Goal: Find specific page/section: Find specific page/section

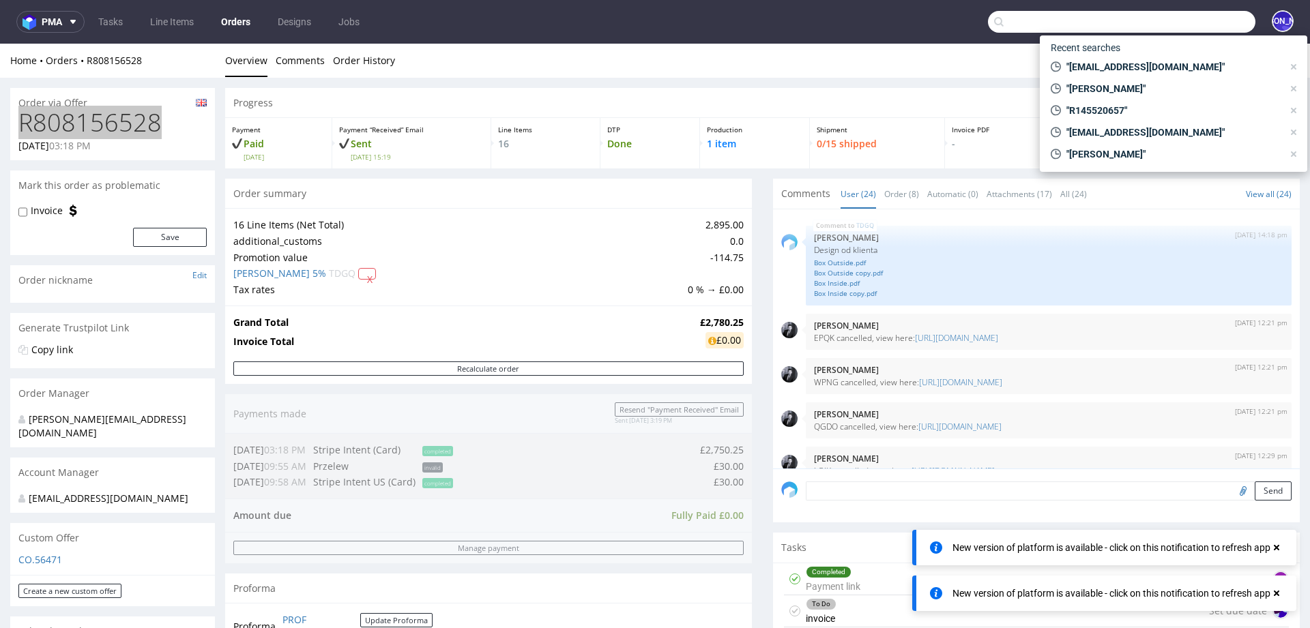
scroll to position [1226, 0]
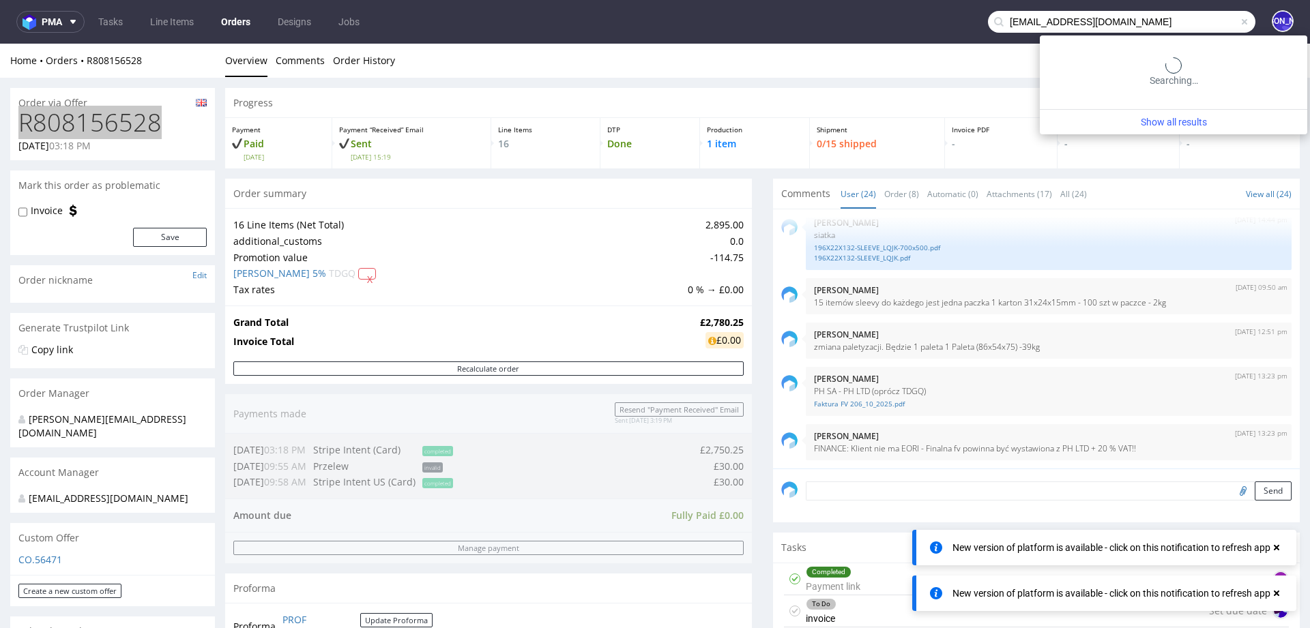
type input "[EMAIL_ADDRESS][DOMAIN_NAME]"
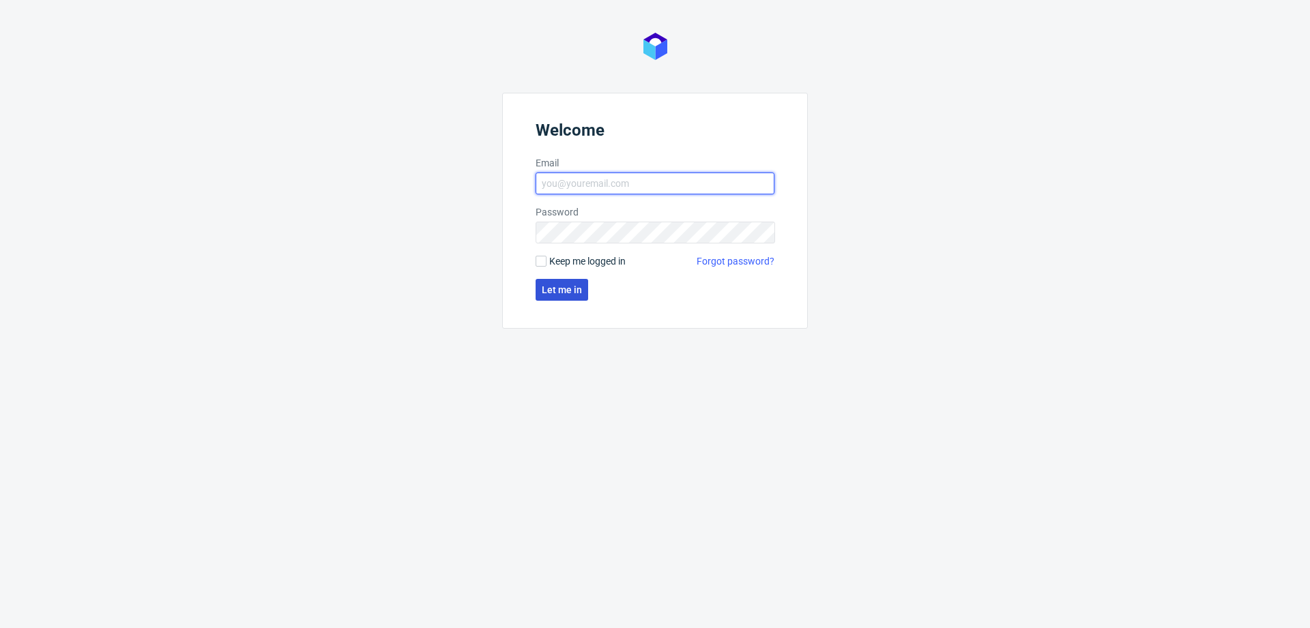
type input "[EMAIL_ADDRESS][DOMAIN_NAME]"
click at [565, 297] on button "Let me in" at bounding box center [561, 290] width 53 height 22
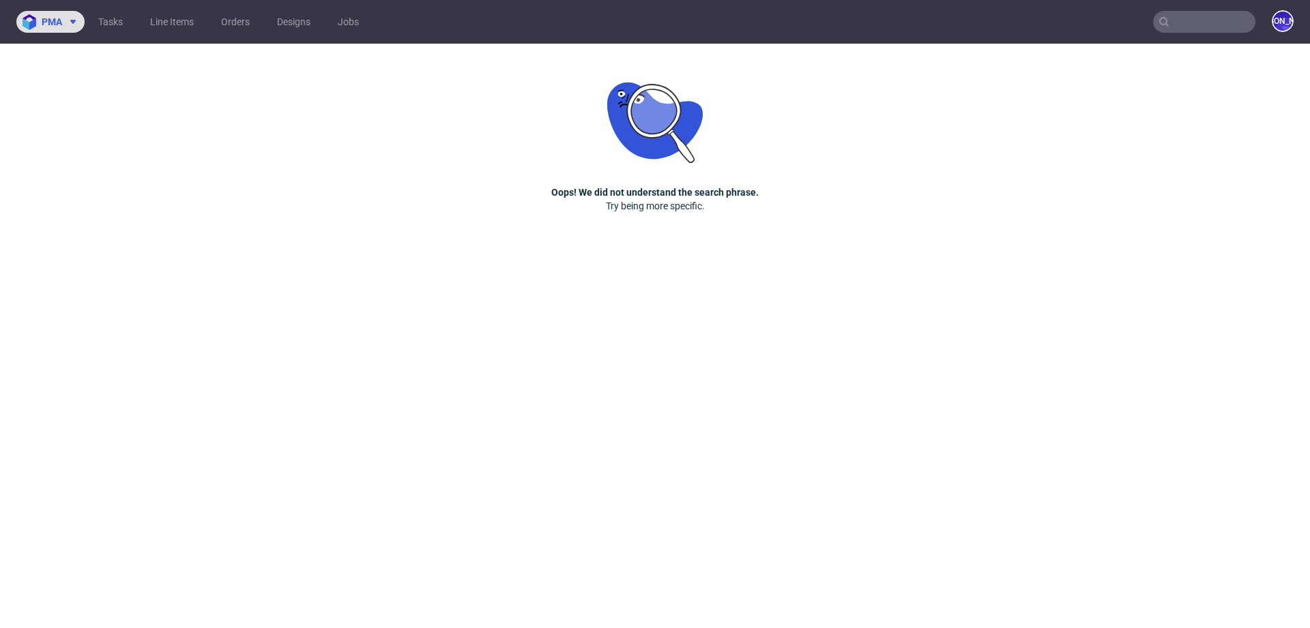
click at [66, 27] on button "pma" at bounding box center [50, 22] width 68 height 22
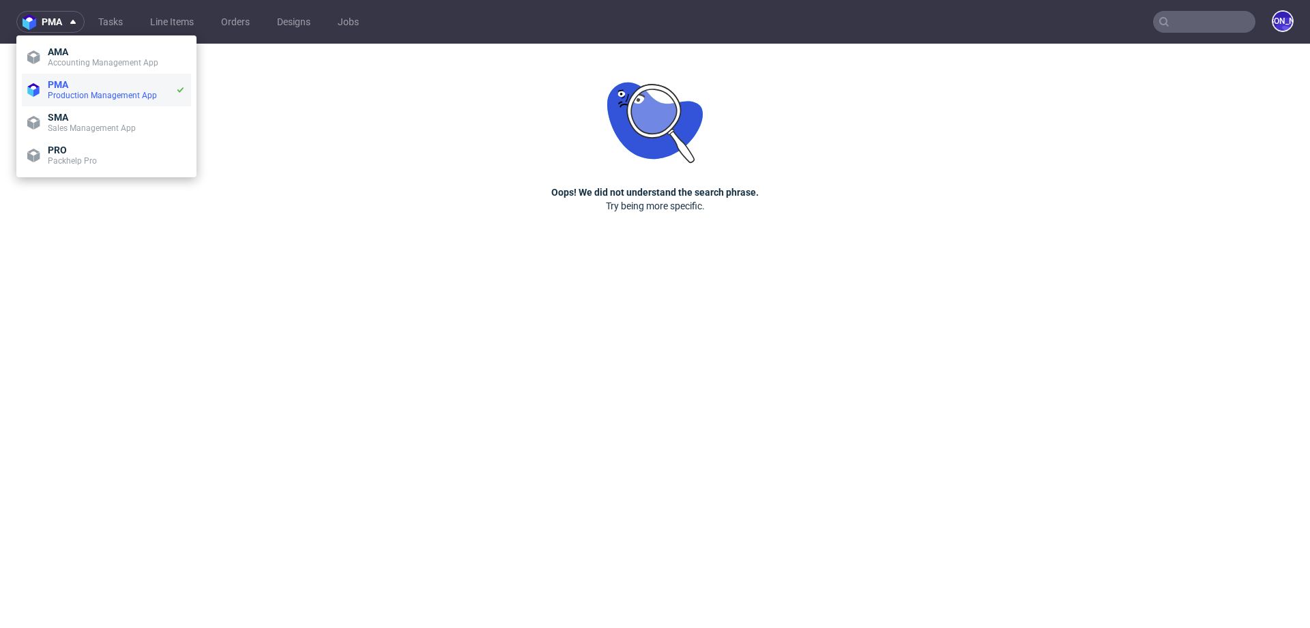
click at [64, 89] on span "PMA" at bounding box center [58, 84] width 20 height 11
click at [1194, 16] on input "text" at bounding box center [1204, 22] width 102 height 22
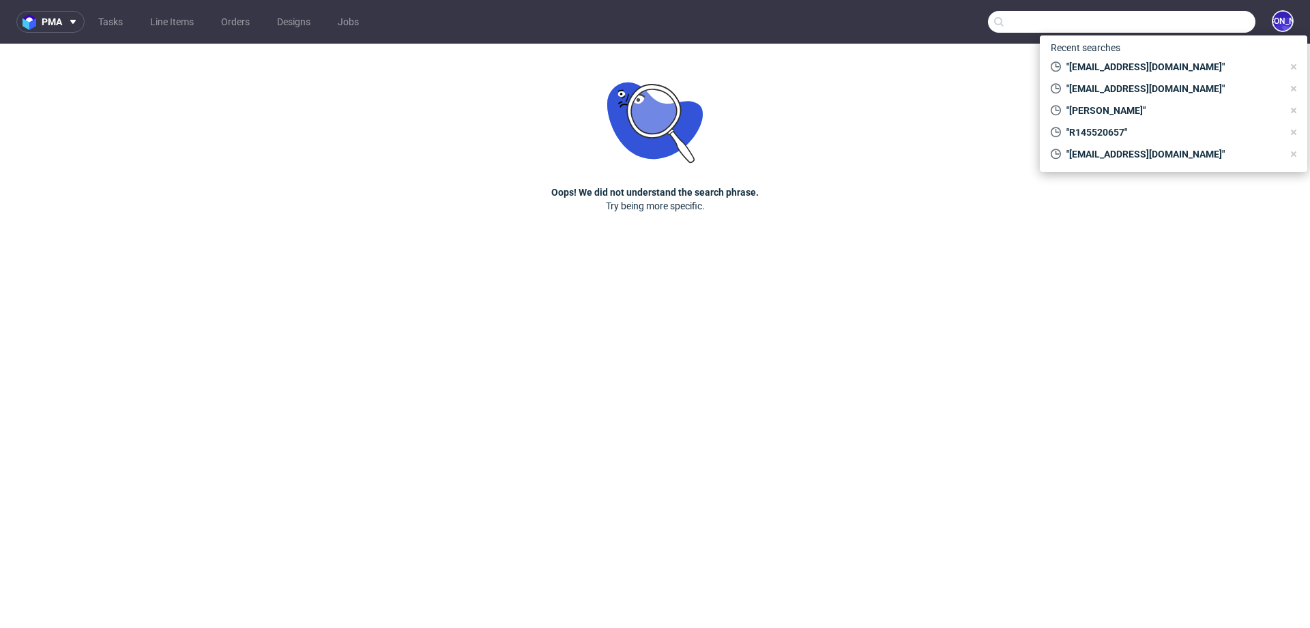
paste input "[EMAIL_ADDRESS][DOMAIN_NAME]"
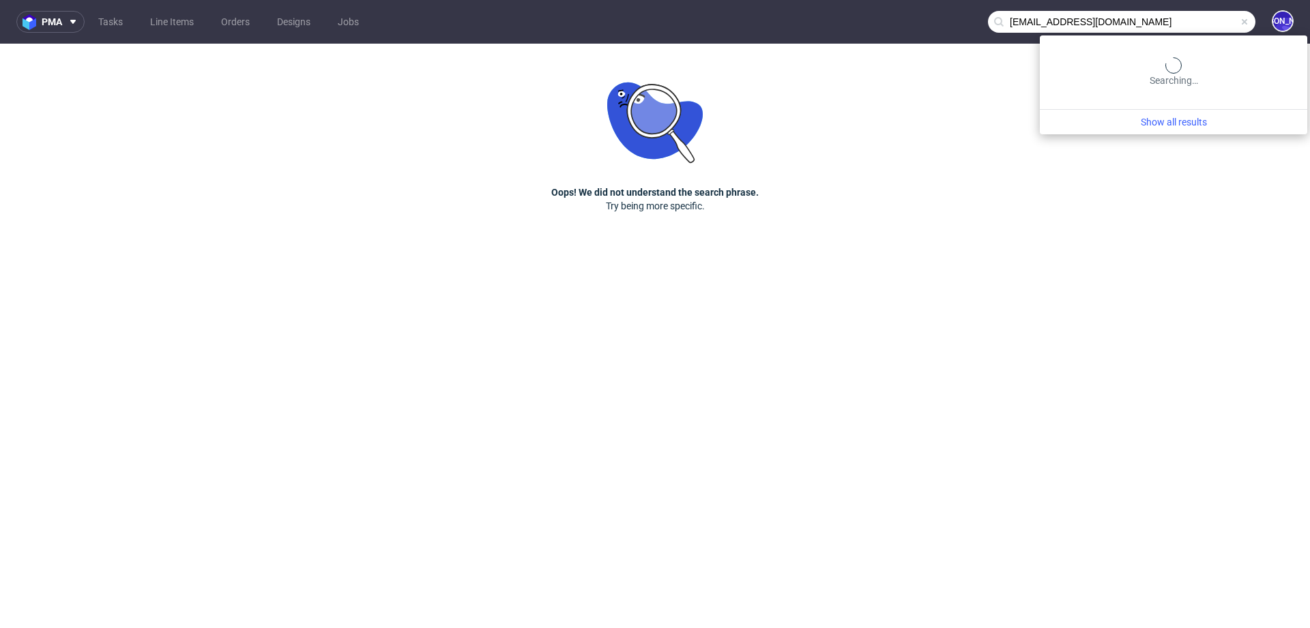
type input "[EMAIL_ADDRESS][DOMAIN_NAME]"
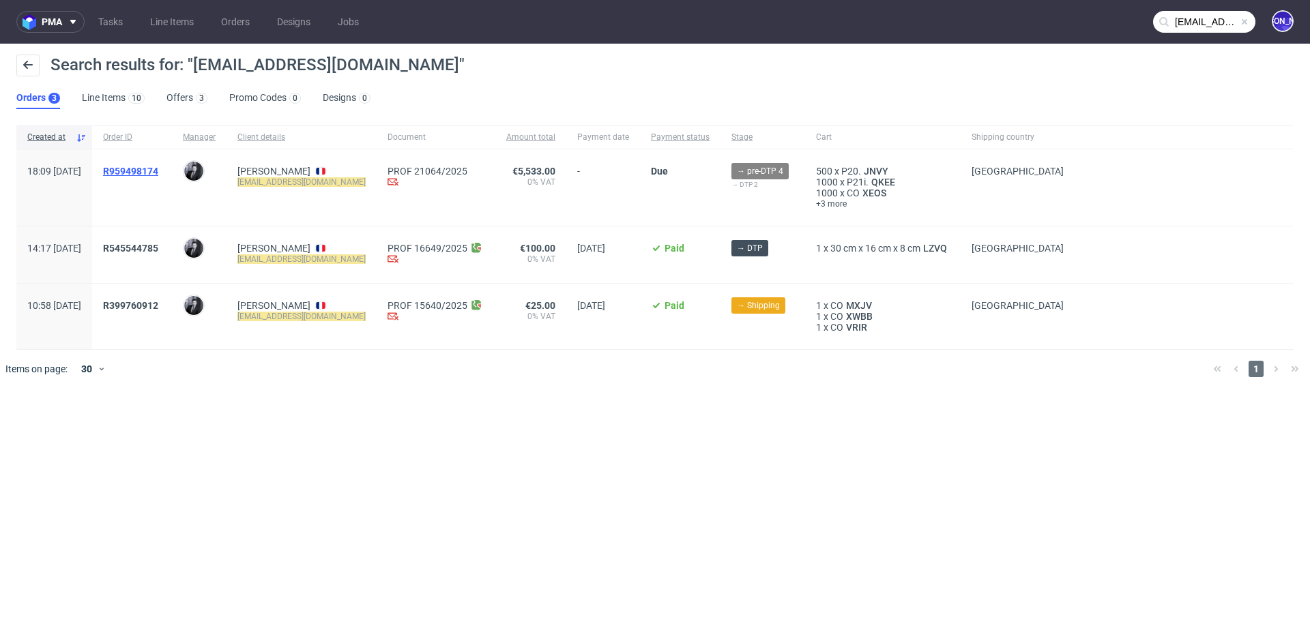
click at [158, 174] on span "R959498174" at bounding box center [130, 171] width 55 height 11
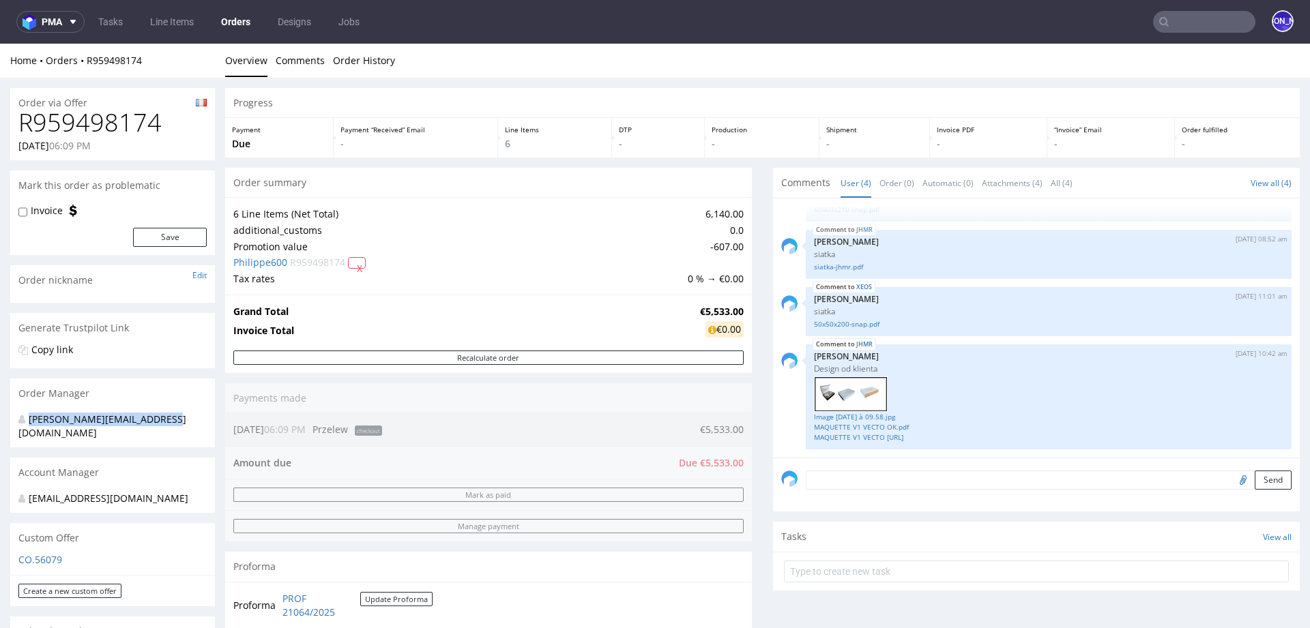
drag, startPoint x: 173, startPoint y: 424, endPoint x: 5, endPoint y: 424, distance: 167.1
copy div "[PERSON_NAME][EMAIL_ADDRESS][DOMAIN_NAME]"
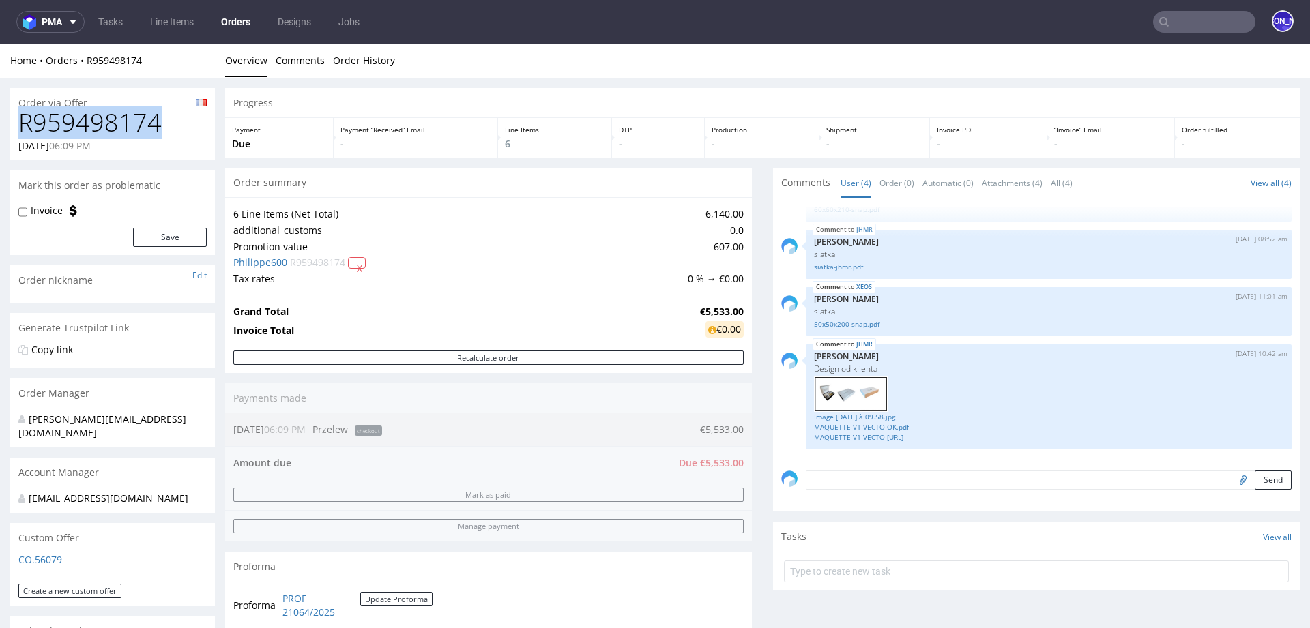
drag, startPoint x: 160, startPoint y: 130, endPoint x: 2, endPoint y: 129, distance: 157.6
copy h1 "R959498174"
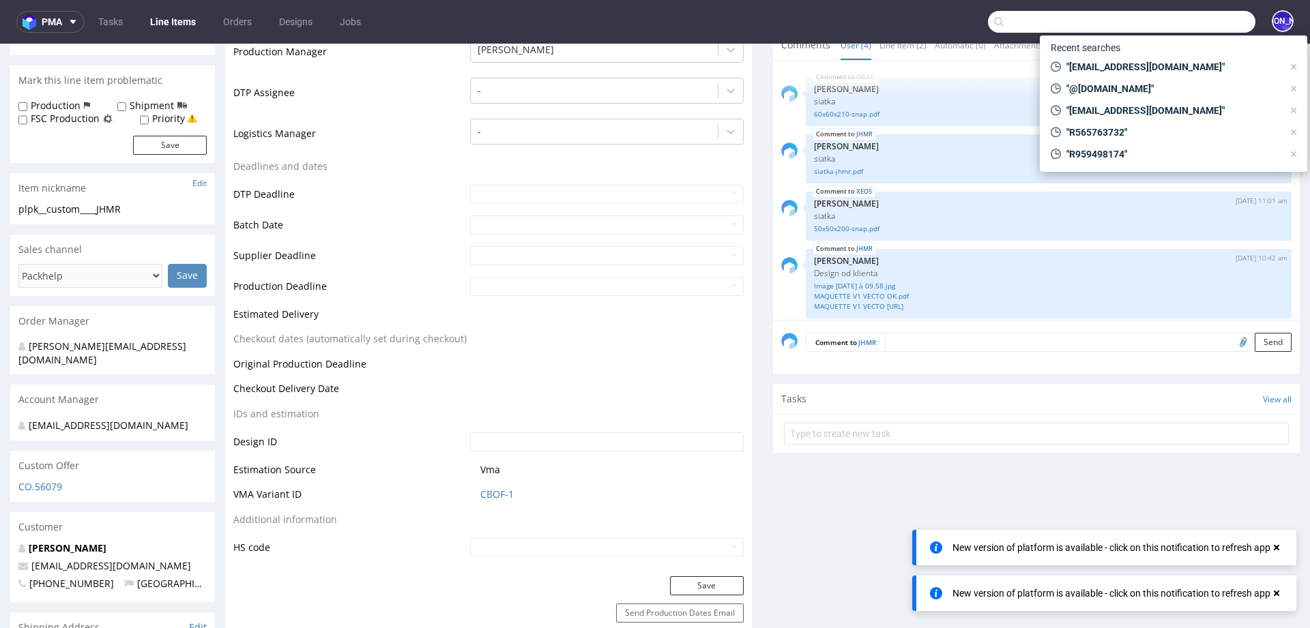
scroll to position [7, 0]
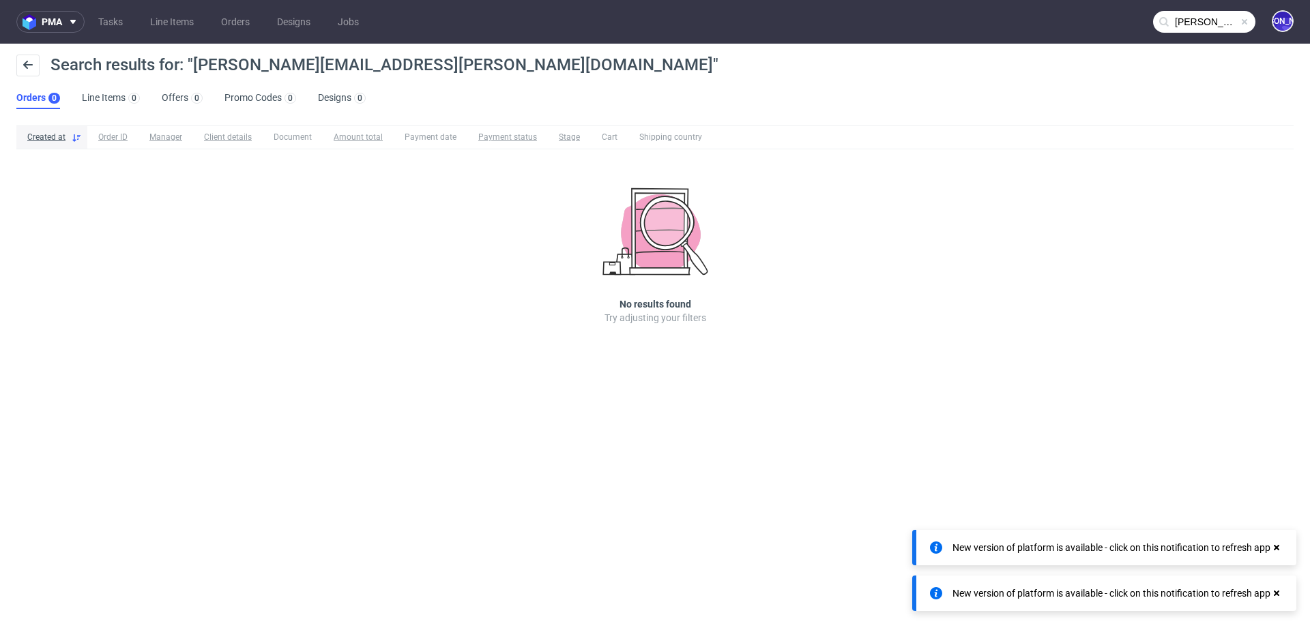
click at [1226, 17] on input "beth.evans@classicfootballshirts.co.uk" at bounding box center [1204, 22] width 102 height 22
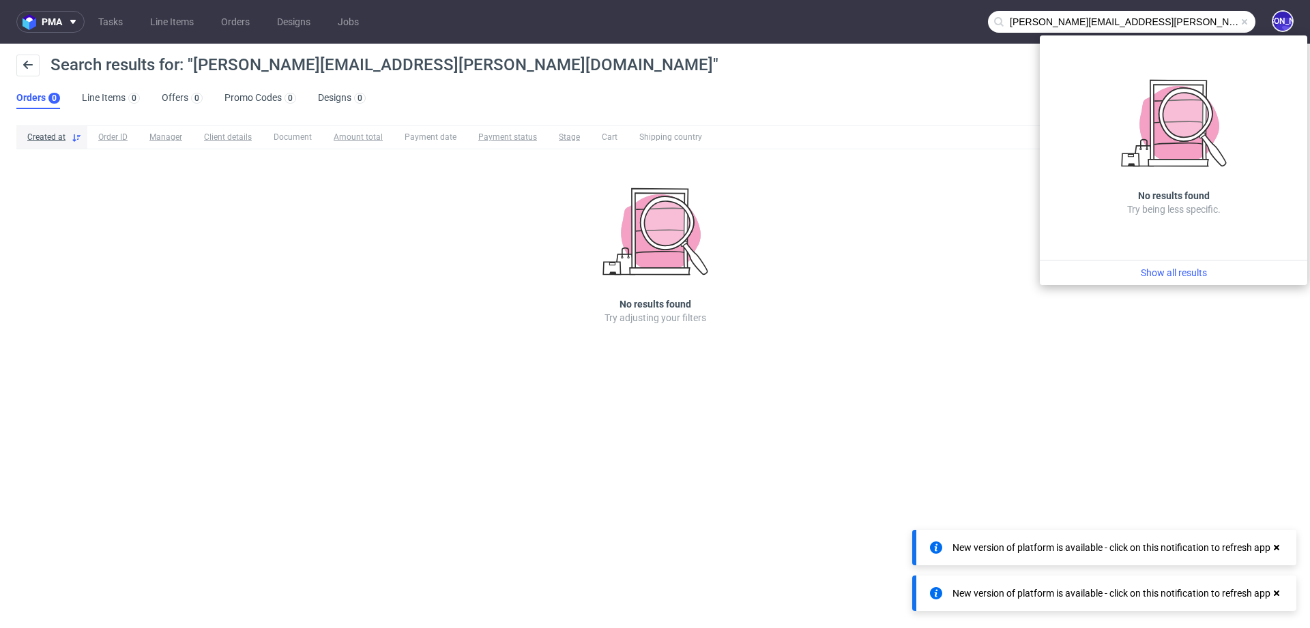
drag, startPoint x: 1057, startPoint y: 23, endPoint x: 919, endPoint y: 21, distance: 137.1
click at [919, 21] on nav "pma Tasks Line Items Orders Designs Jobs beth.evans@classicfootballshirts.co.uk…" at bounding box center [655, 22] width 1310 height 44
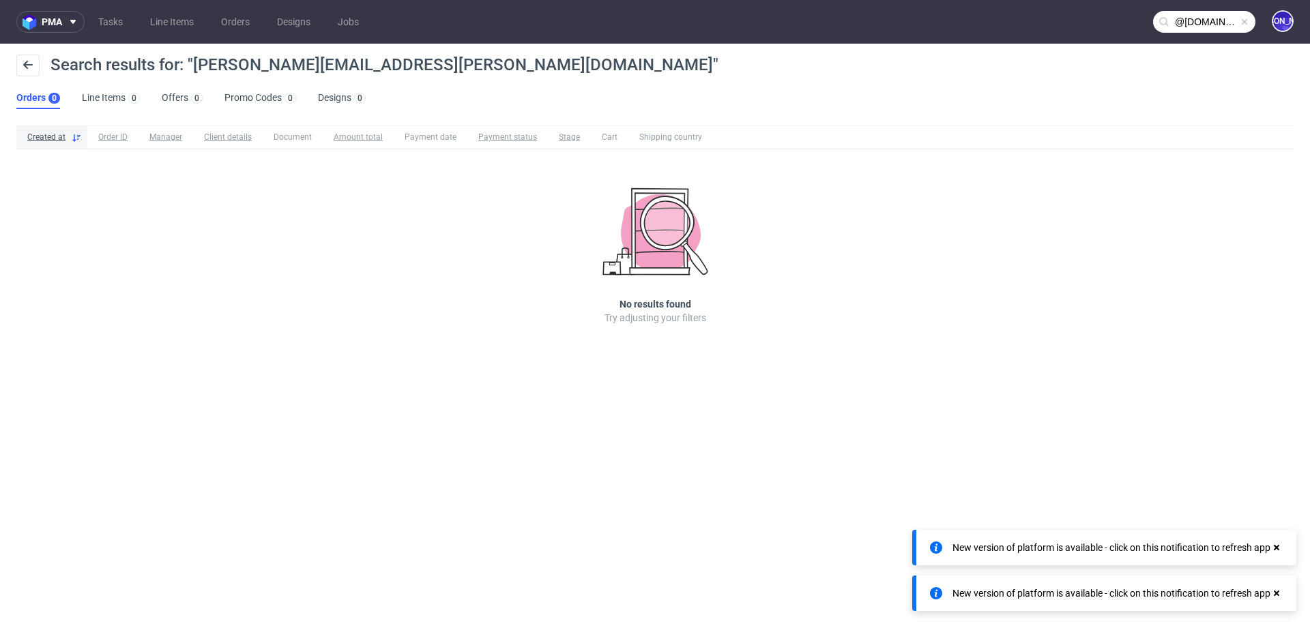
type input "@classicfootballshirts.co.uk"
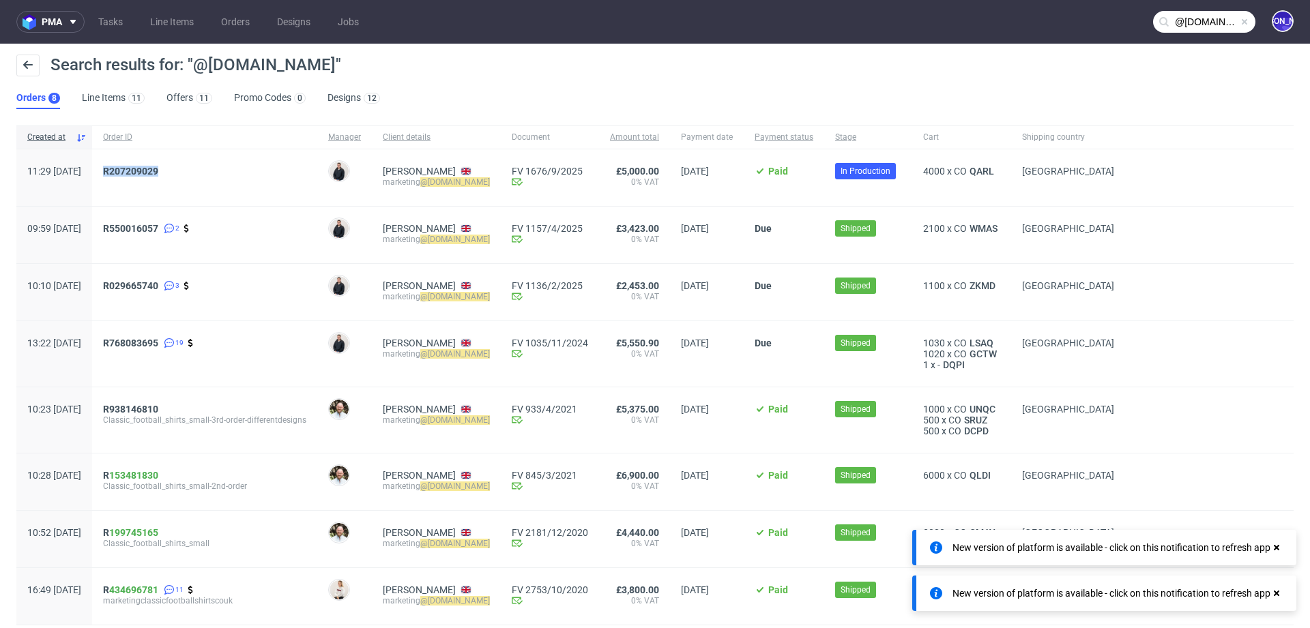
drag, startPoint x: 212, startPoint y: 175, endPoint x: 138, endPoint y: 173, distance: 74.4
click at [138, 173] on div "R207209029" at bounding box center [204, 177] width 225 height 57
copy span "R207209029"
click at [153, 171] on span "R207209029" at bounding box center [130, 171] width 55 height 11
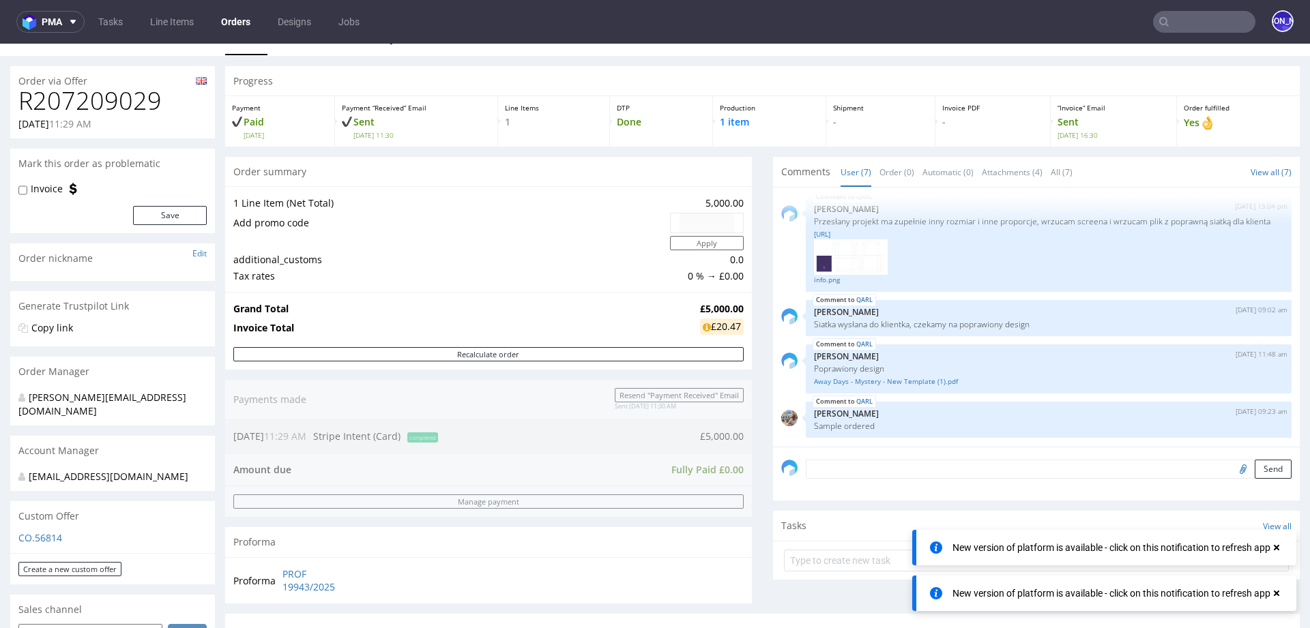
scroll to position [19, 0]
